Goal: Complete application form

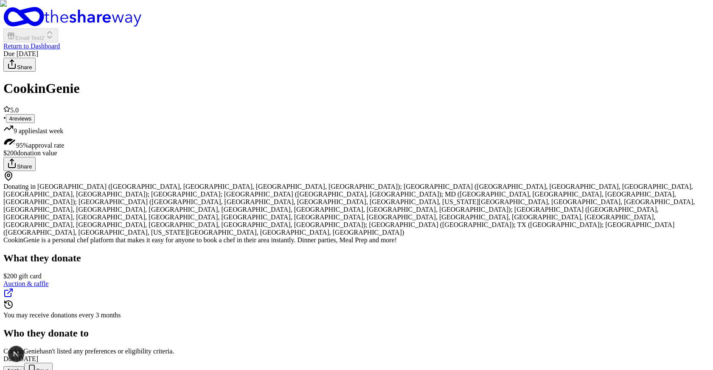
click at [24, 366] on button "Apply" at bounding box center [13, 370] width 21 height 9
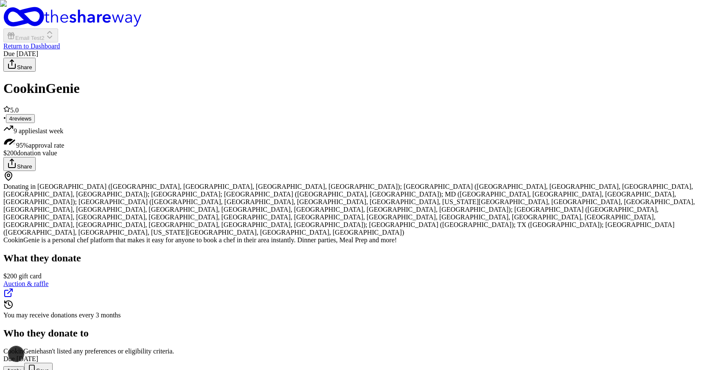
click at [24, 366] on button "Apply" at bounding box center [13, 370] width 21 height 9
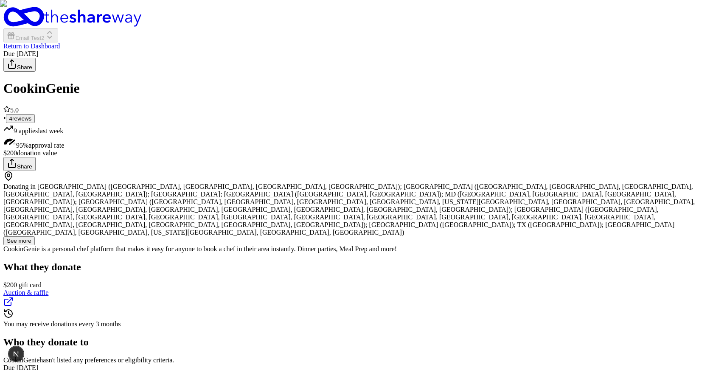
click at [417, 81] on div "CookinGenie" at bounding box center [356, 89] width 706 height 16
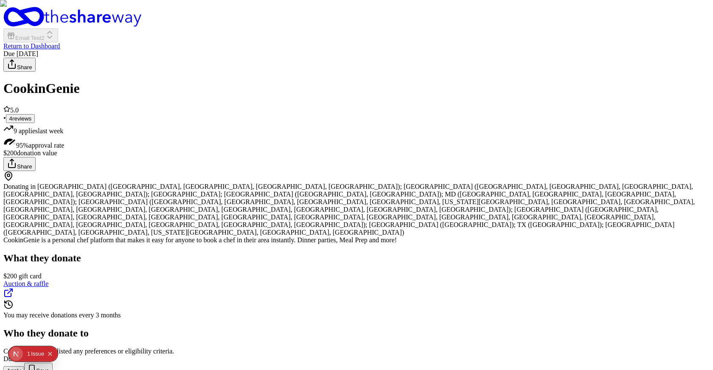
click at [24, 366] on button "Apply" at bounding box center [13, 370] width 21 height 9
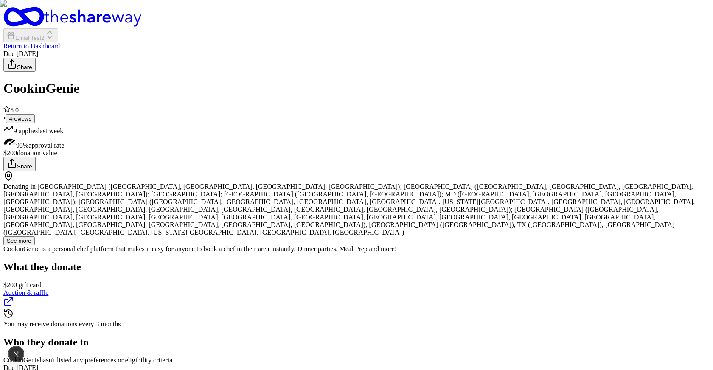
click at [410, 81] on div "CookinGenie" at bounding box center [356, 89] width 706 height 16
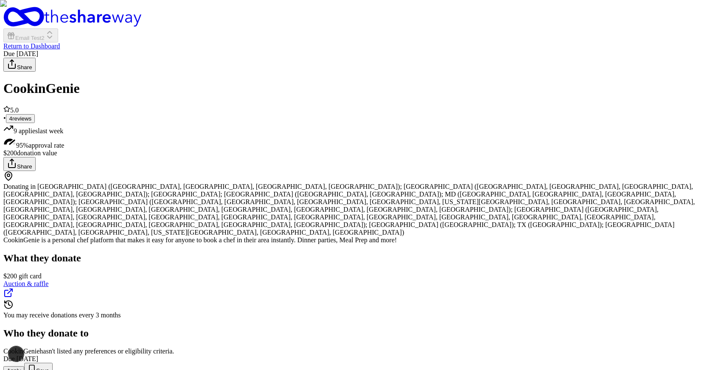
click at [24, 366] on button "Apply" at bounding box center [13, 370] width 21 height 9
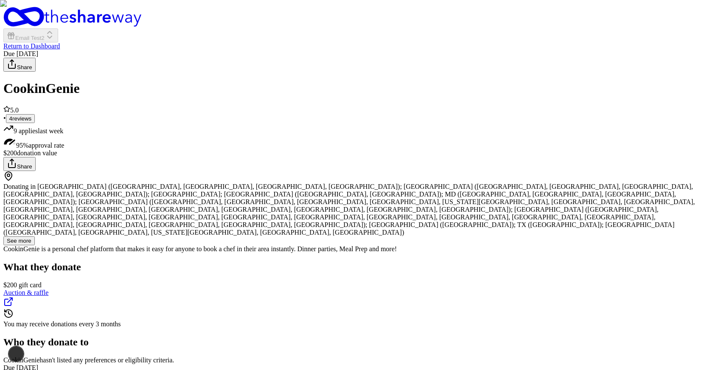
click at [381, 81] on div "CookinGenie" at bounding box center [356, 89] width 706 height 16
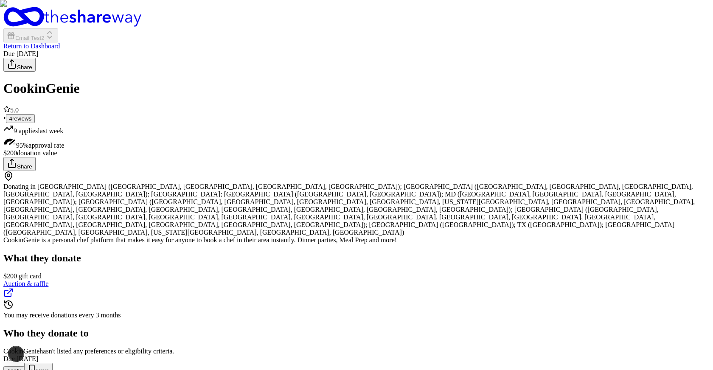
scroll to position [84, 0]
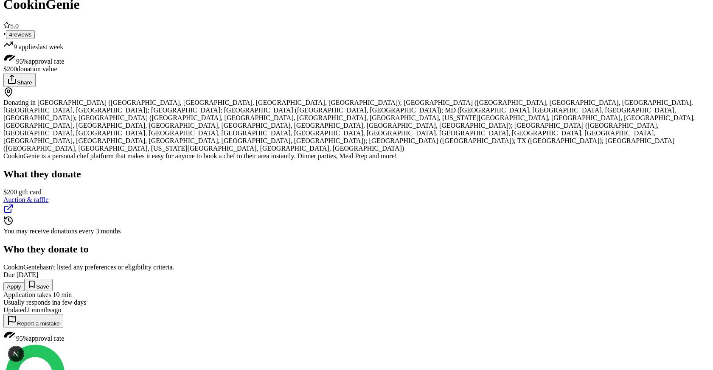
click at [24, 282] on button "Apply" at bounding box center [13, 286] width 21 height 9
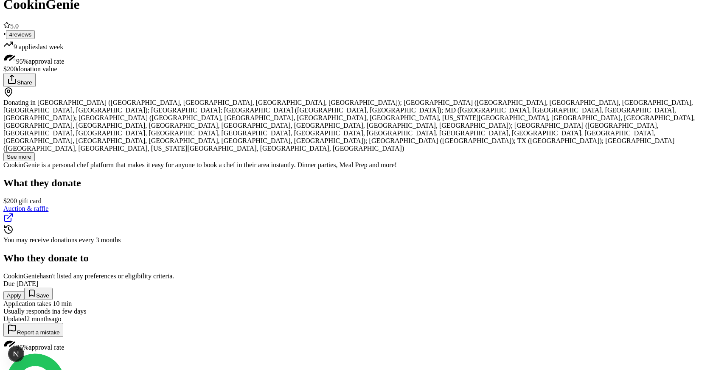
scroll to position [0, 0]
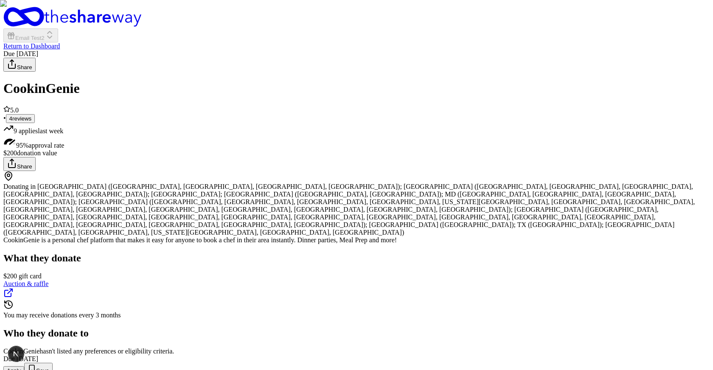
scroll to position [84, 0]
